Goal: Information Seeking & Learning: Learn about a topic

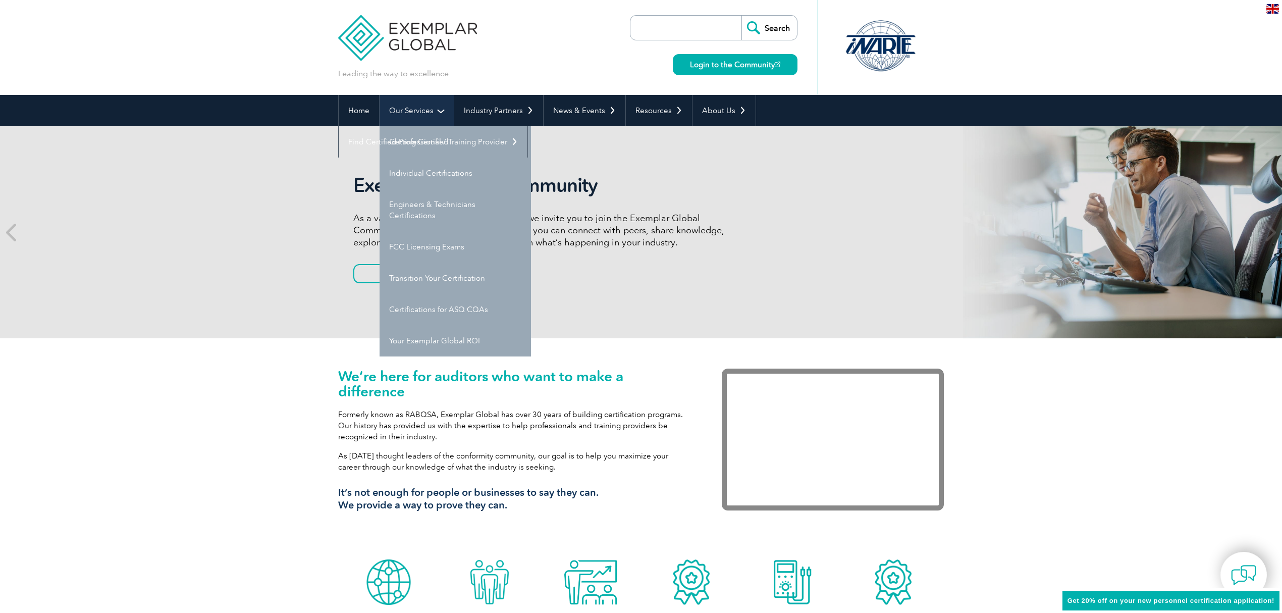
click at [421, 102] on link "Our Services" at bounding box center [417, 110] width 74 height 31
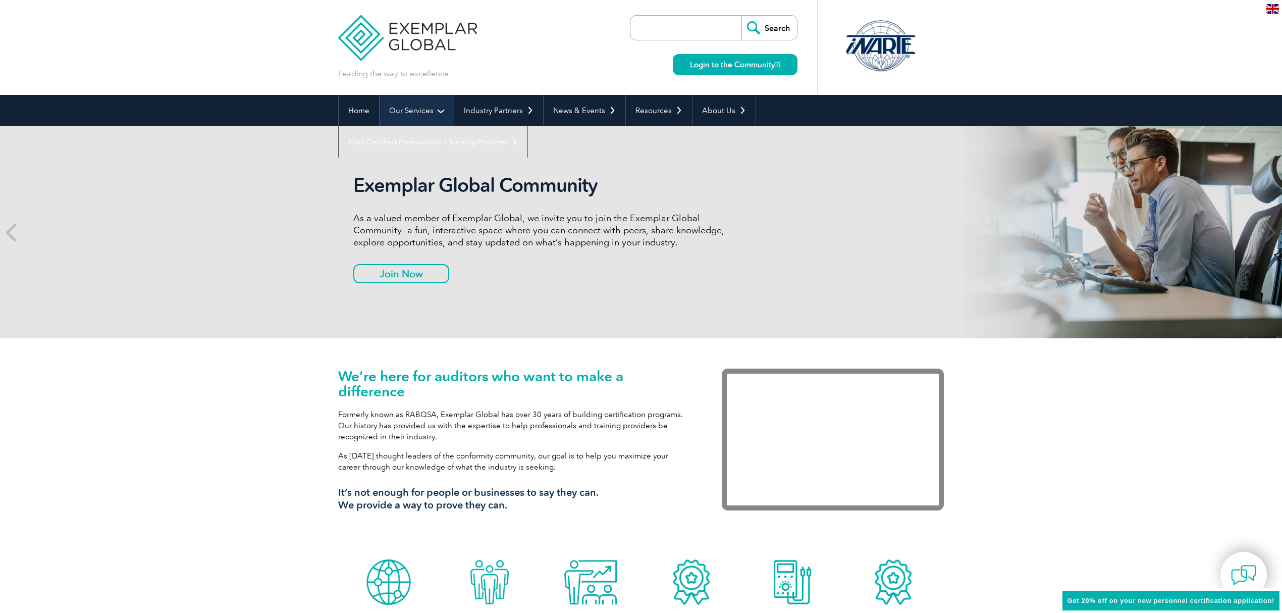
click at [425, 108] on link "Our Services" at bounding box center [417, 110] width 74 height 31
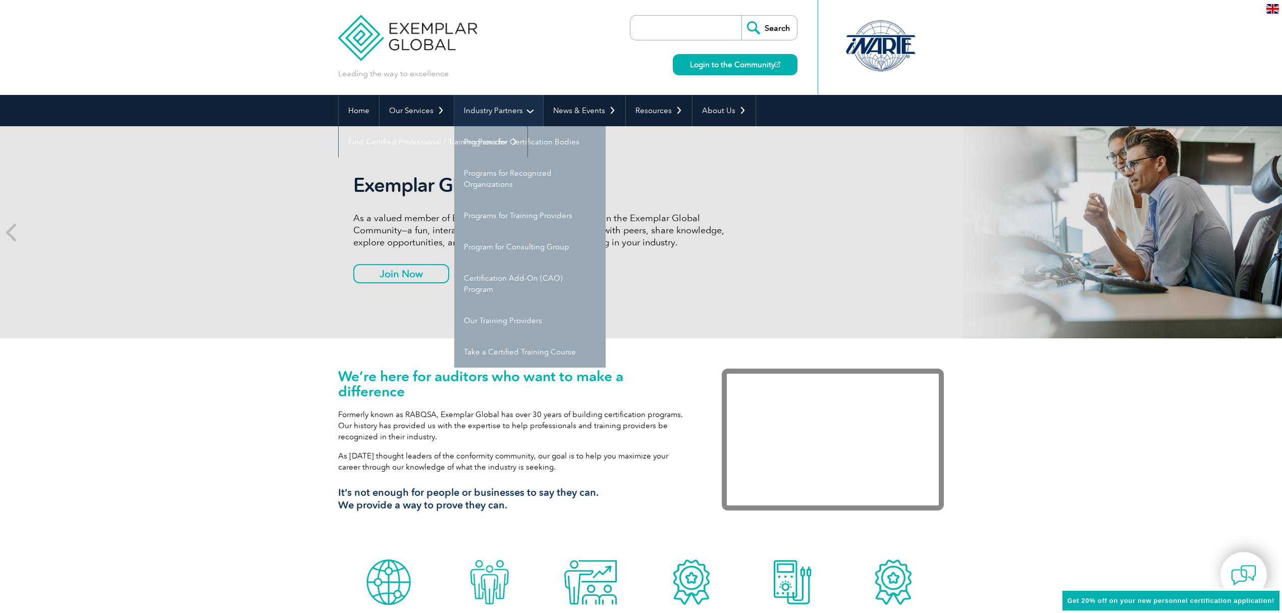
click at [499, 107] on link "Industry Partners" at bounding box center [498, 110] width 89 height 31
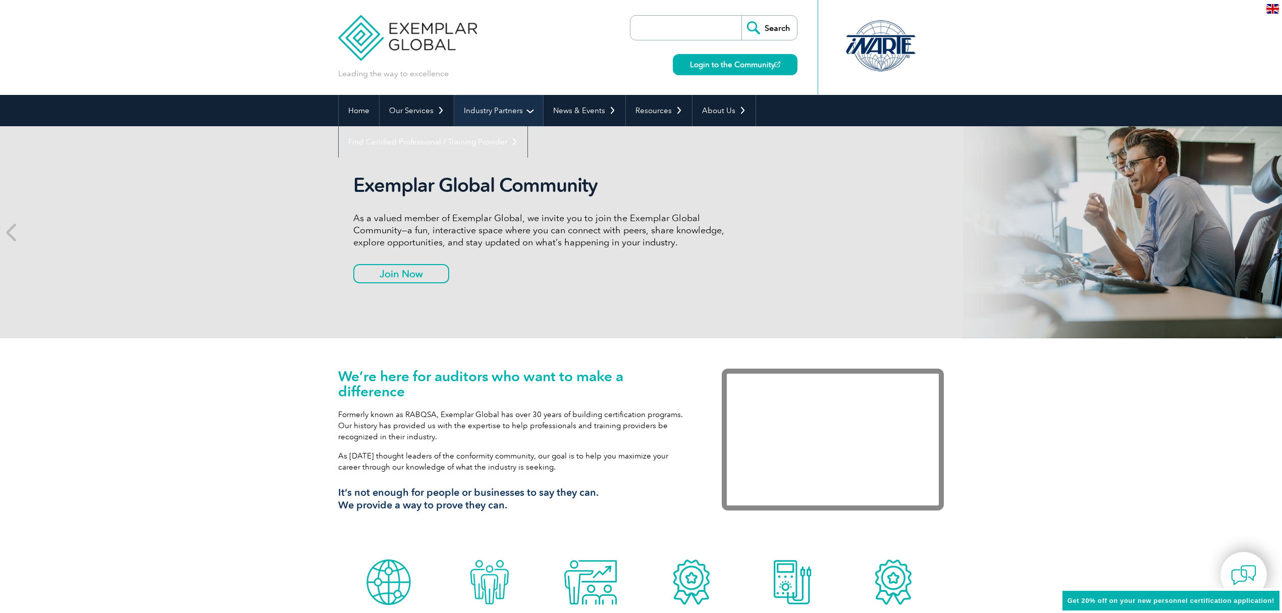
click at [499, 107] on link "Industry Partners" at bounding box center [498, 110] width 89 height 31
click at [498, 114] on link "Industry Partners" at bounding box center [498, 110] width 89 height 31
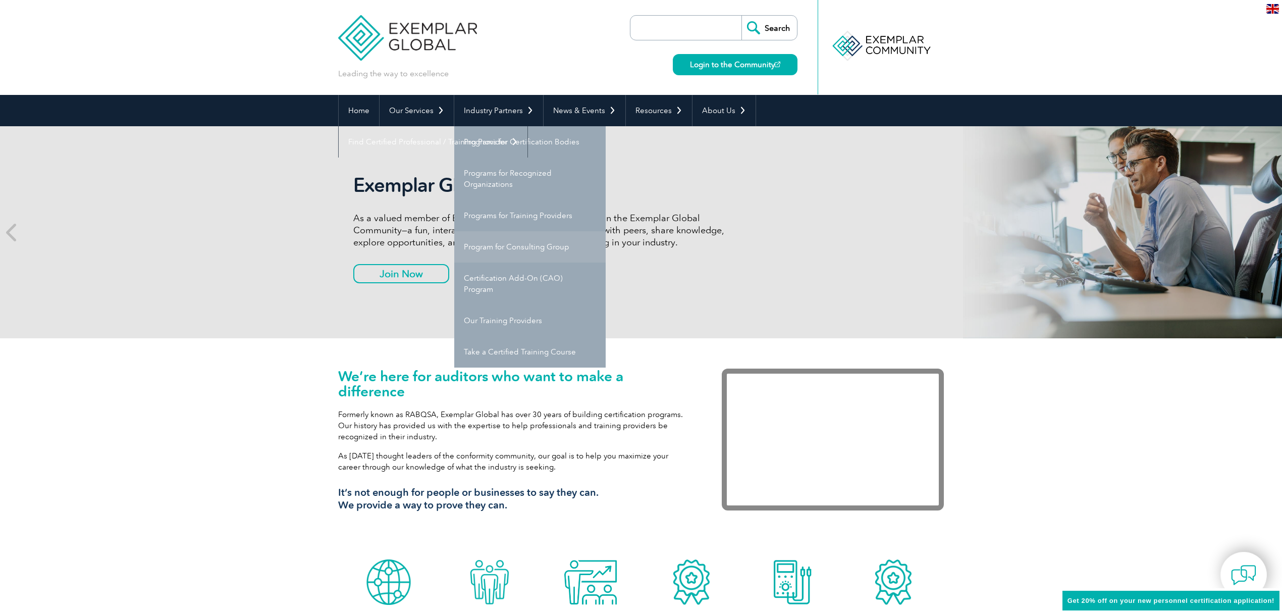
click at [515, 250] on link "Program for Consulting Group" at bounding box center [529, 246] width 151 height 31
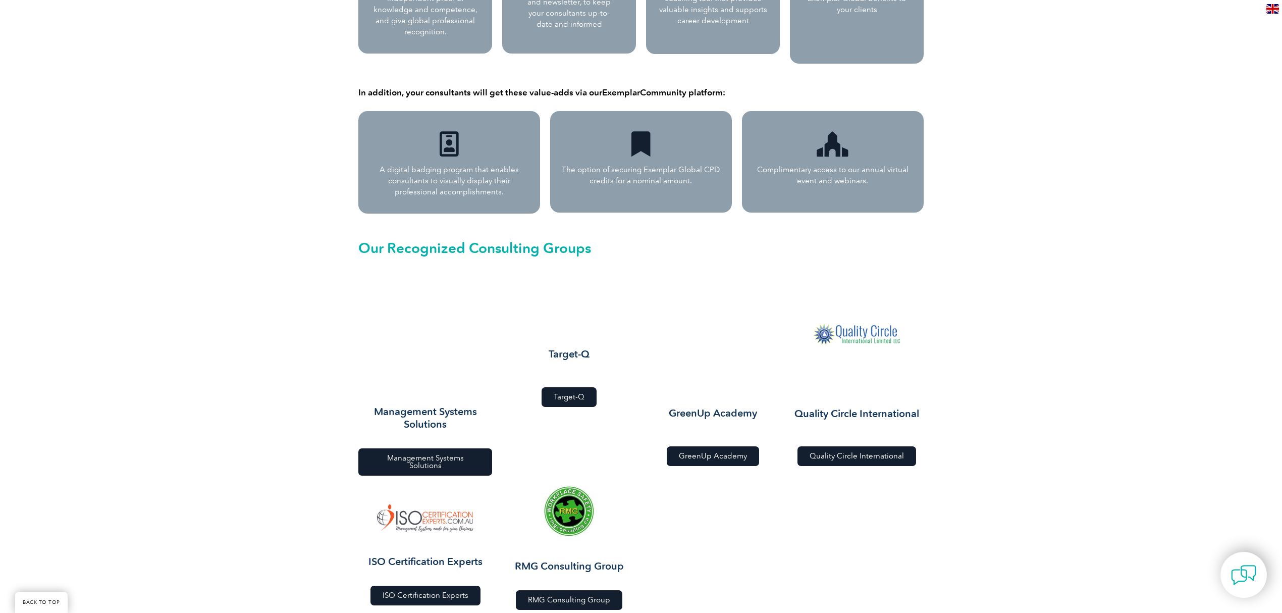
scroll to position [875, 0]
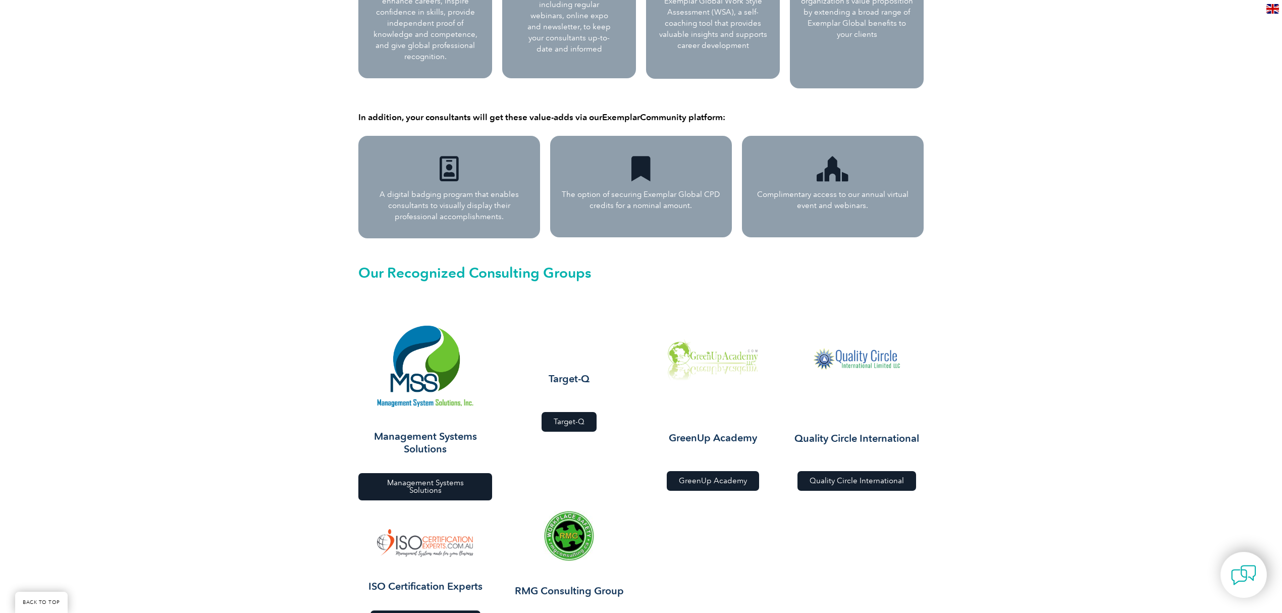
click at [243, 332] on div "What is the RCG program? Exemplar Global’s Recognized Consulting Group program …" at bounding box center [641, 11] width 1282 height 1327
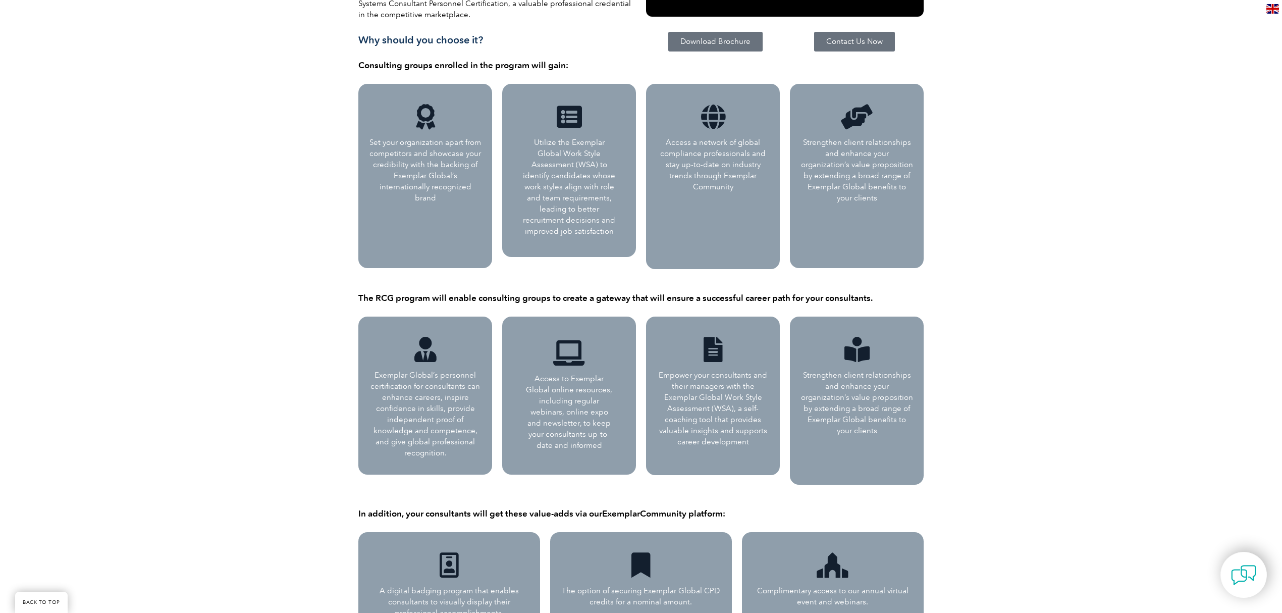
scroll to position [336, 0]
